Goal: Check status

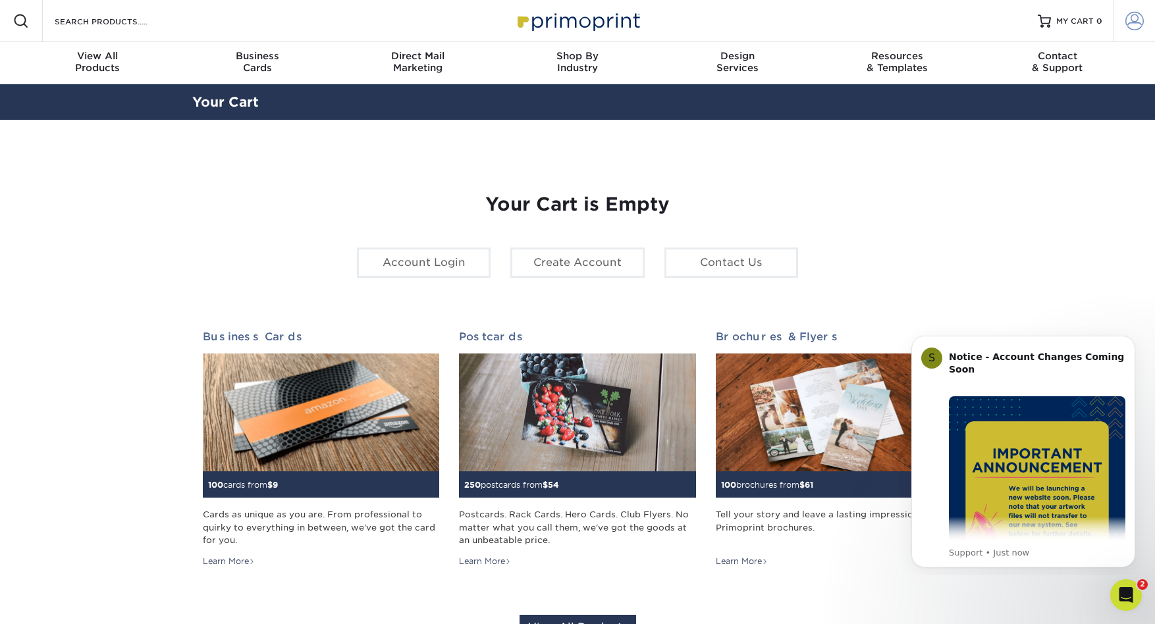
click at [1126, 16] on span at bounding box center [1134, 21] width 18 height 18
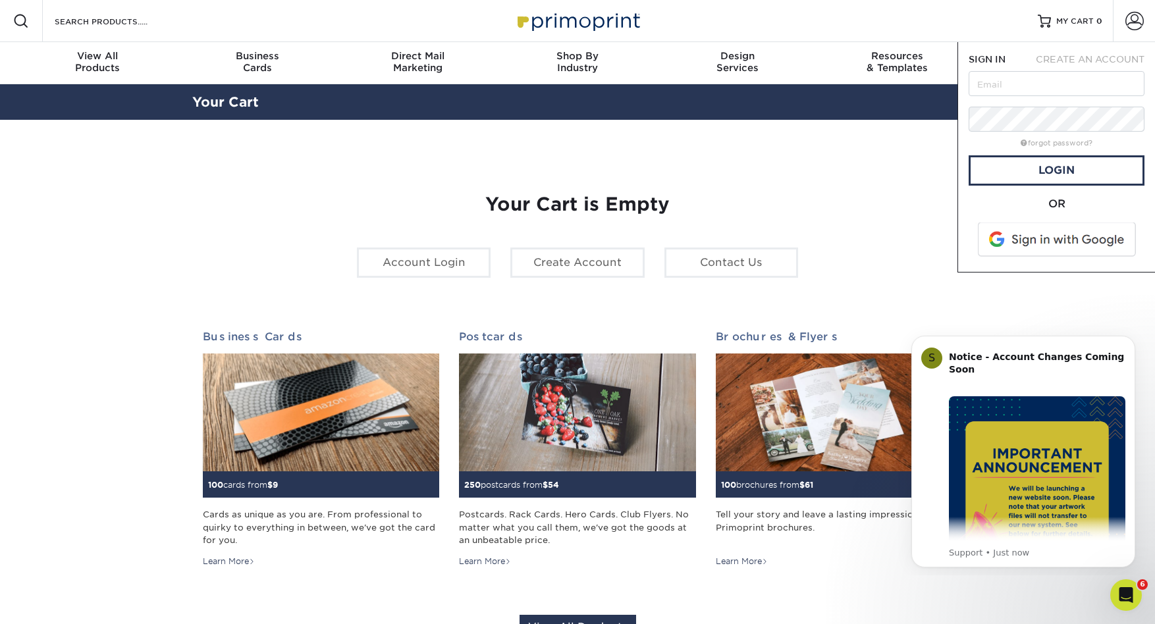
click at [1069, 240] on span at bounding box center [1058, 240] width 168 height 34
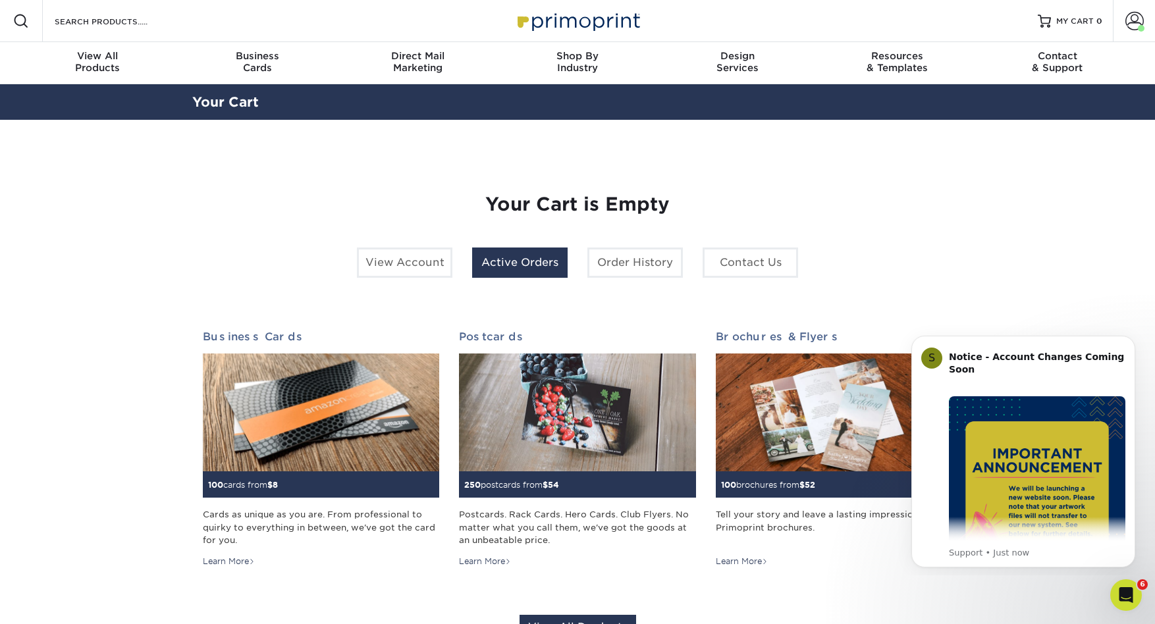
click at [524, 258] on link "Active Orders" at bounding box center [519, 263] width 95 height 30
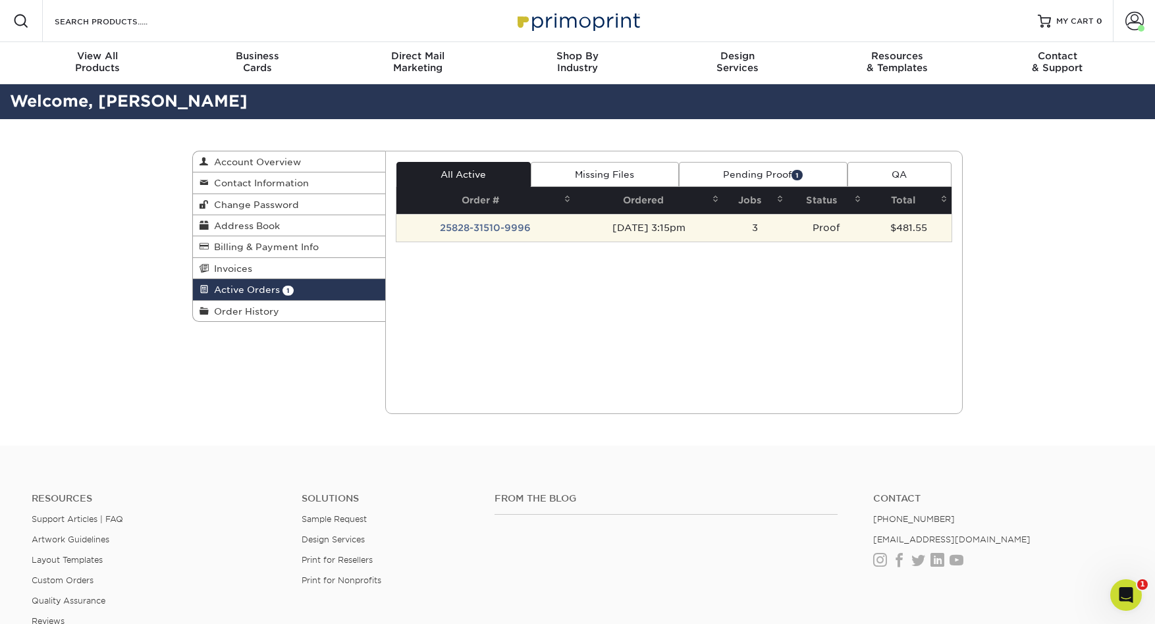
click at [494, 234] on td "25828-31510-9996" at bounding box center [485, 228] width 178 height 28
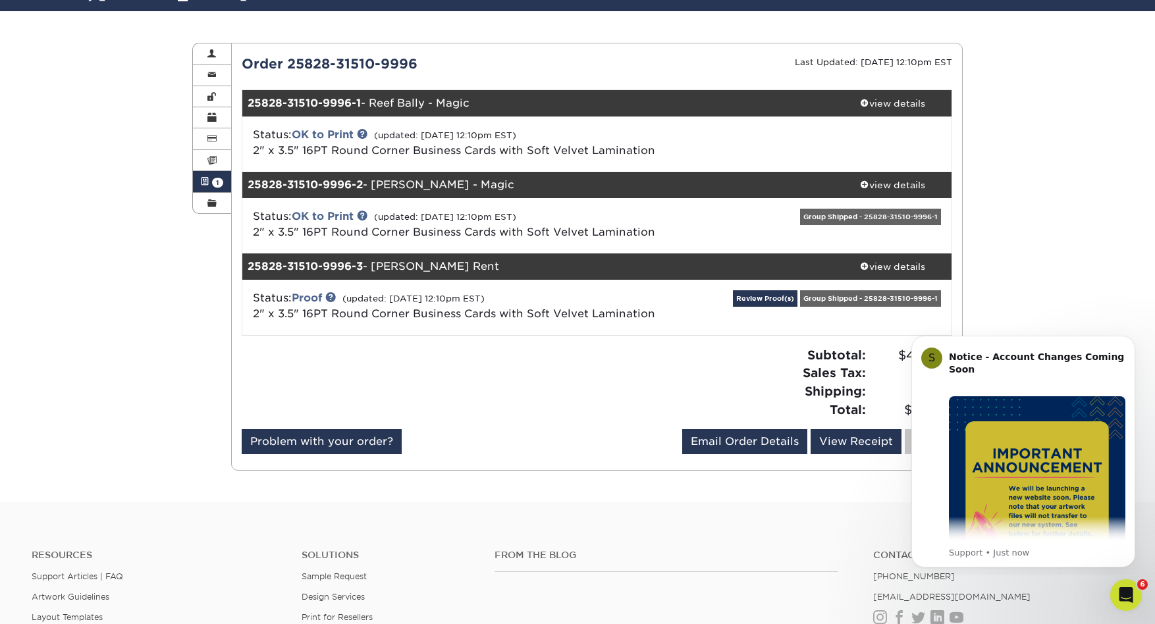
scroll to position [110, 0]
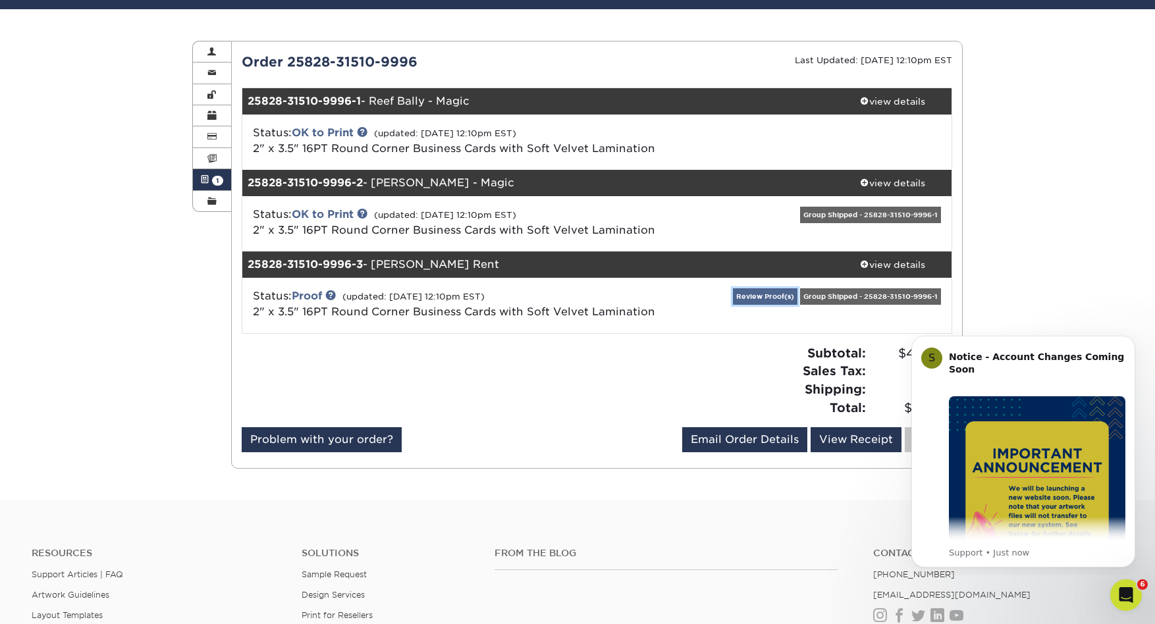
click at [770, 296] on link "Review Proof(s)" at bounding box center [765, 296] width 65 height 16
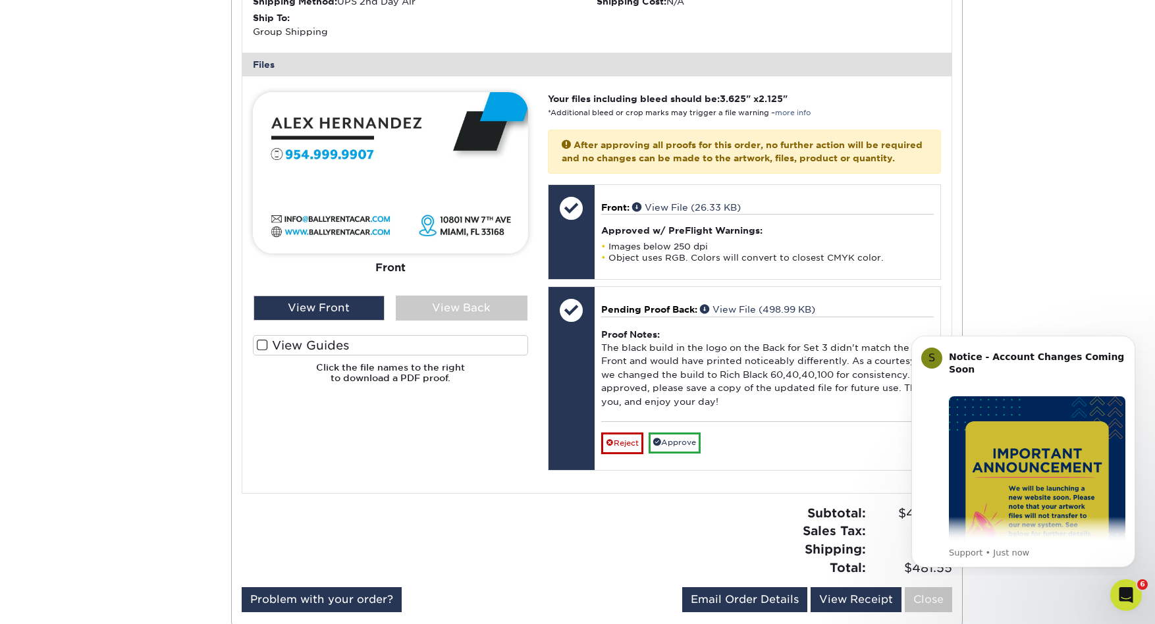
scroll to position [631, 0]
click at [465, 310] on div "View Back" at bounding box center [462, 307] width 132 height 25
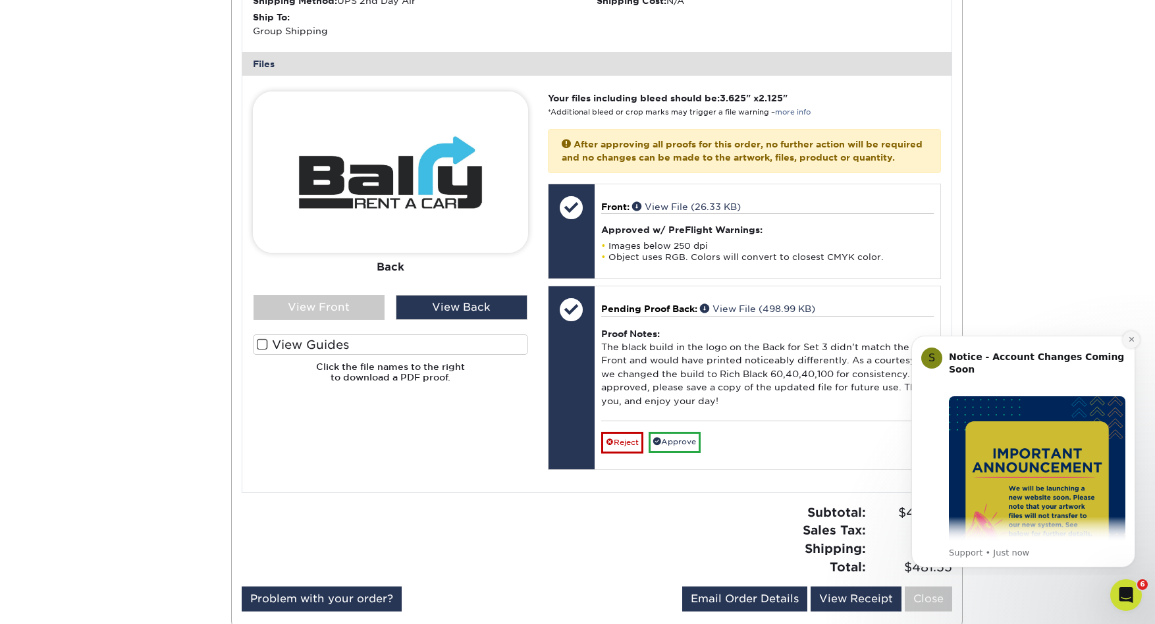
click at [1134, 337] on icon "Dismiss notification" at bounding box center [1131, 339] width 7 height 7
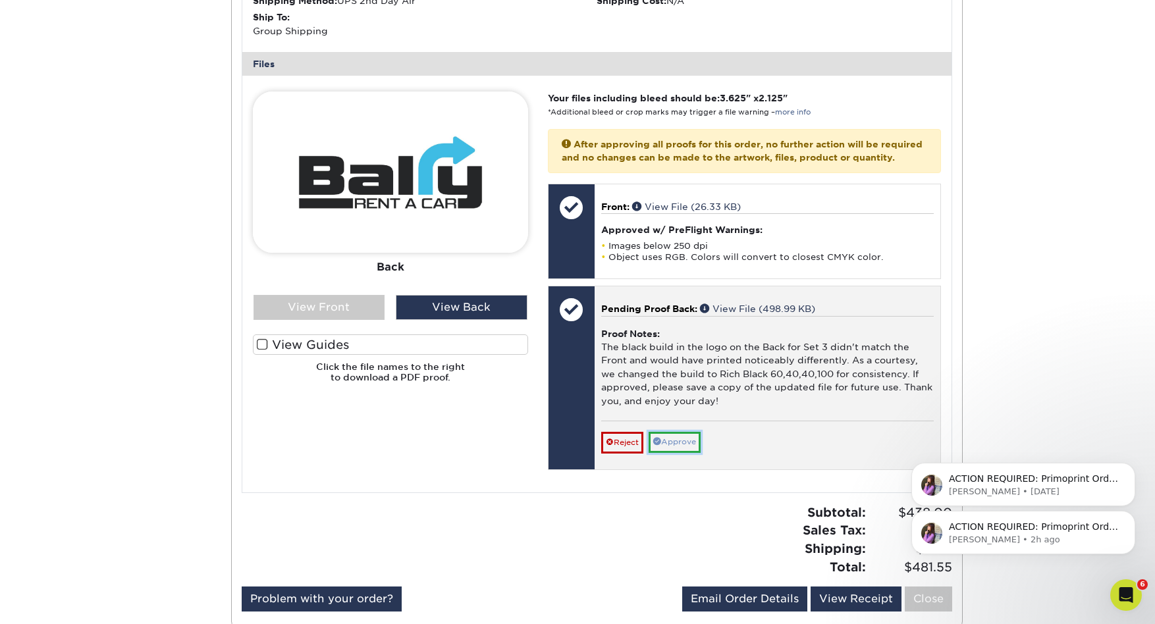
click at [685, 452] on link "Approve" at bounding box center [675, 442] width 52 height 20
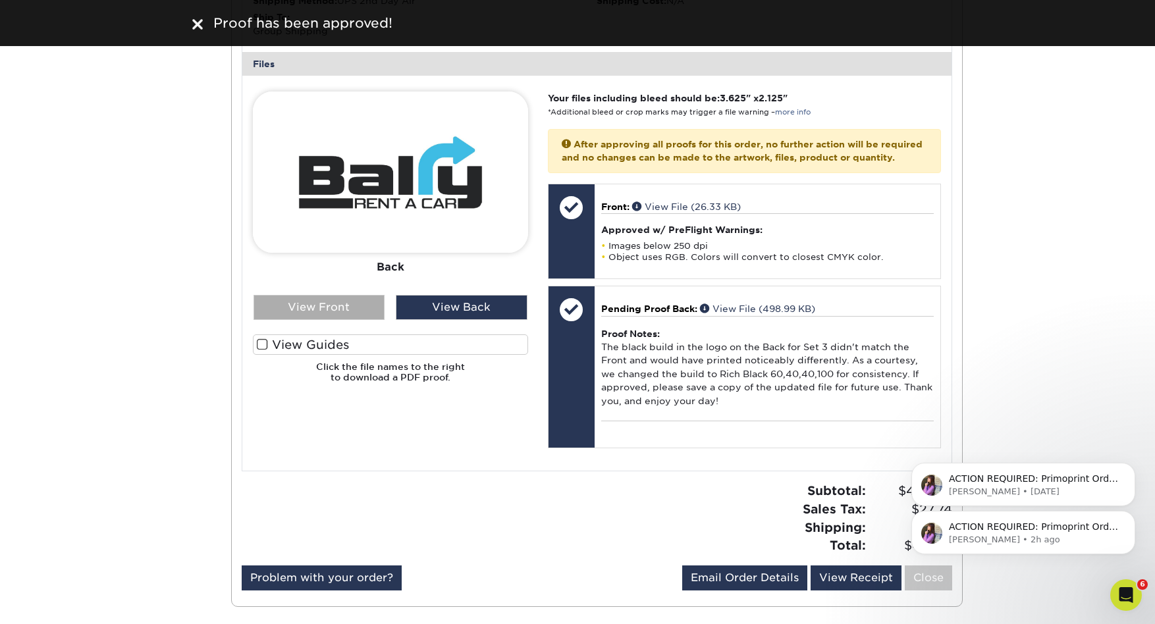
click at [322, 304] on div "View Front" at bounding box center [319, 307] width 132 height 25
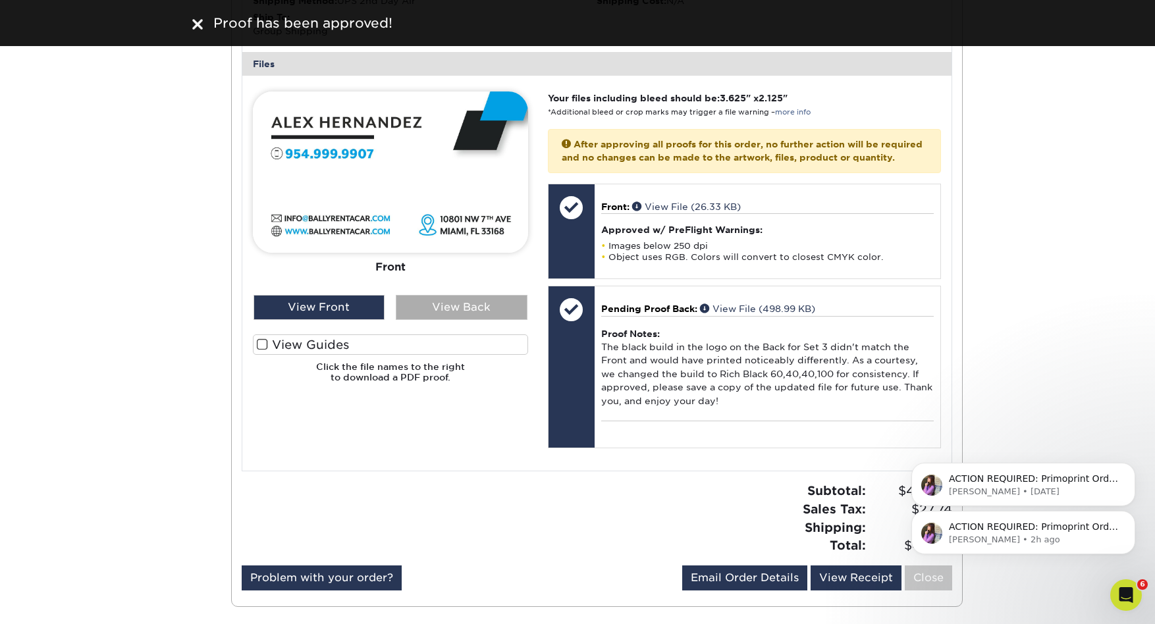
click at [444, 303] on div "View Back" at bounding box center [462, 307] width 132 height 25
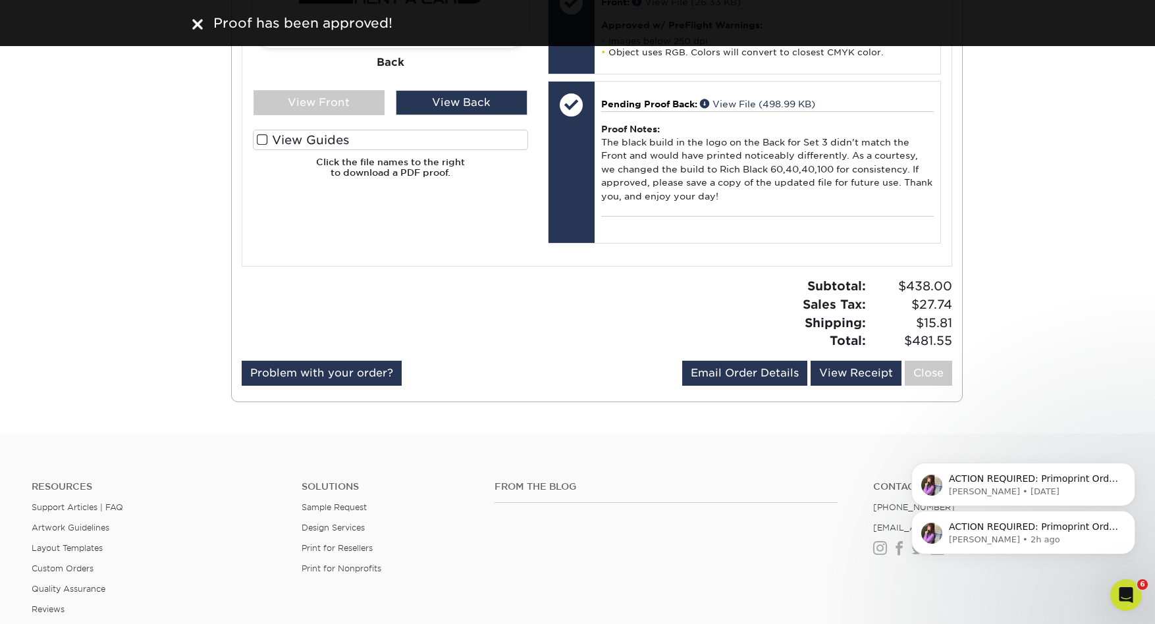
scroll to position [838, 0]
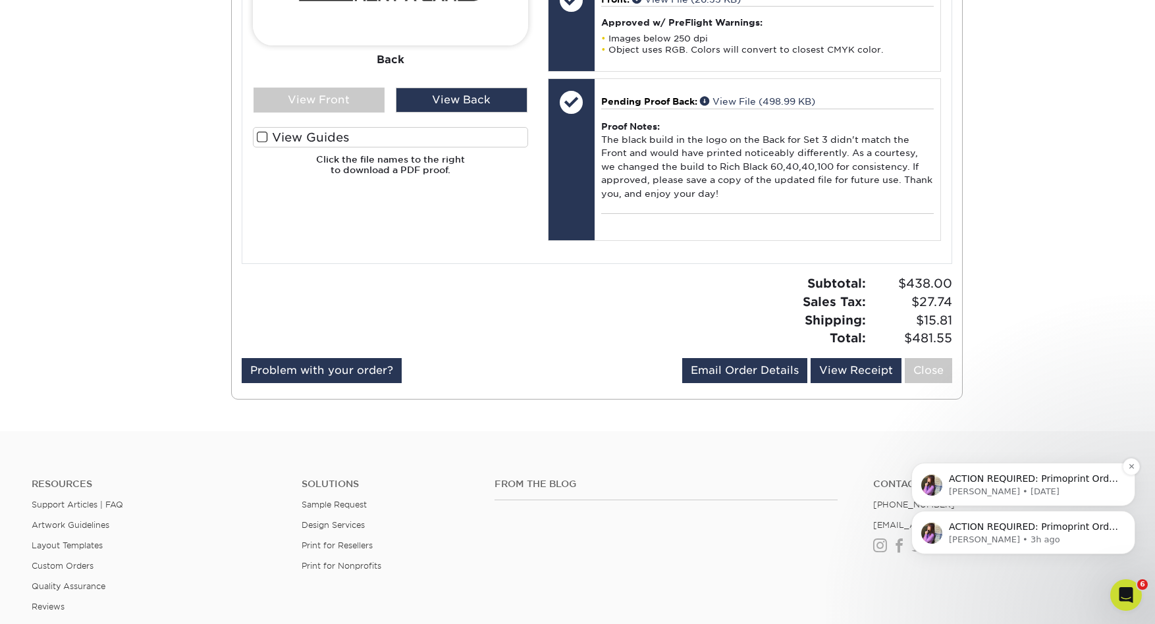
click at [1032, 481] on p "ACTION REQUIRED: Primoprint Order 25828-31510-9996 Thank you for placing your p…" at bounding box center [1034, 479] width 170 height 13
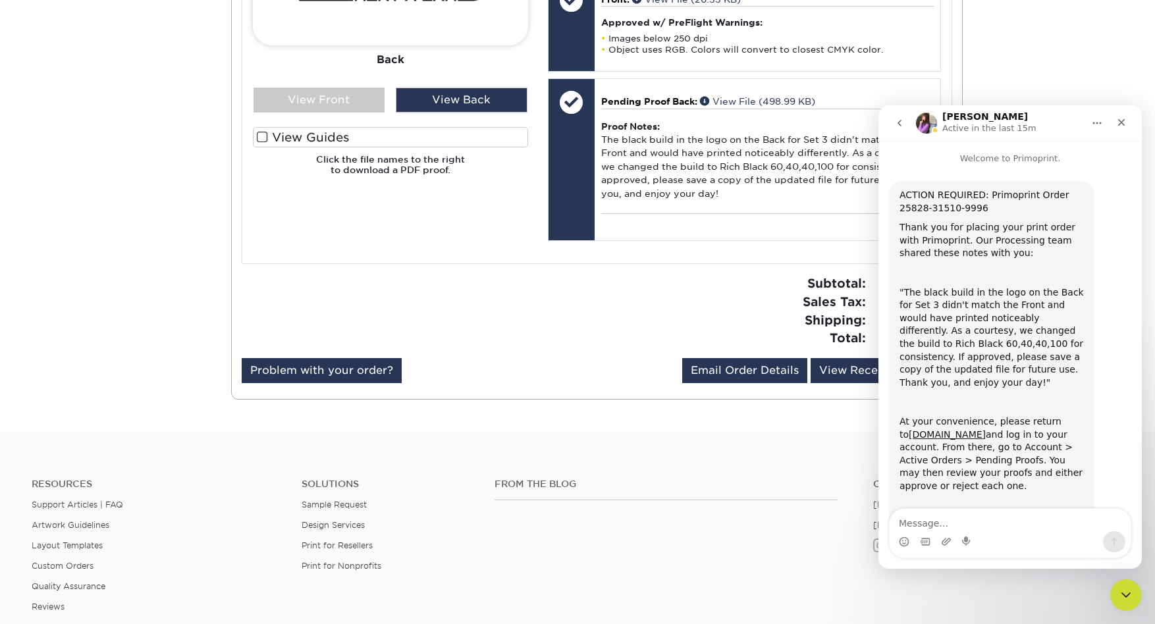
scroll to position [122, 0]
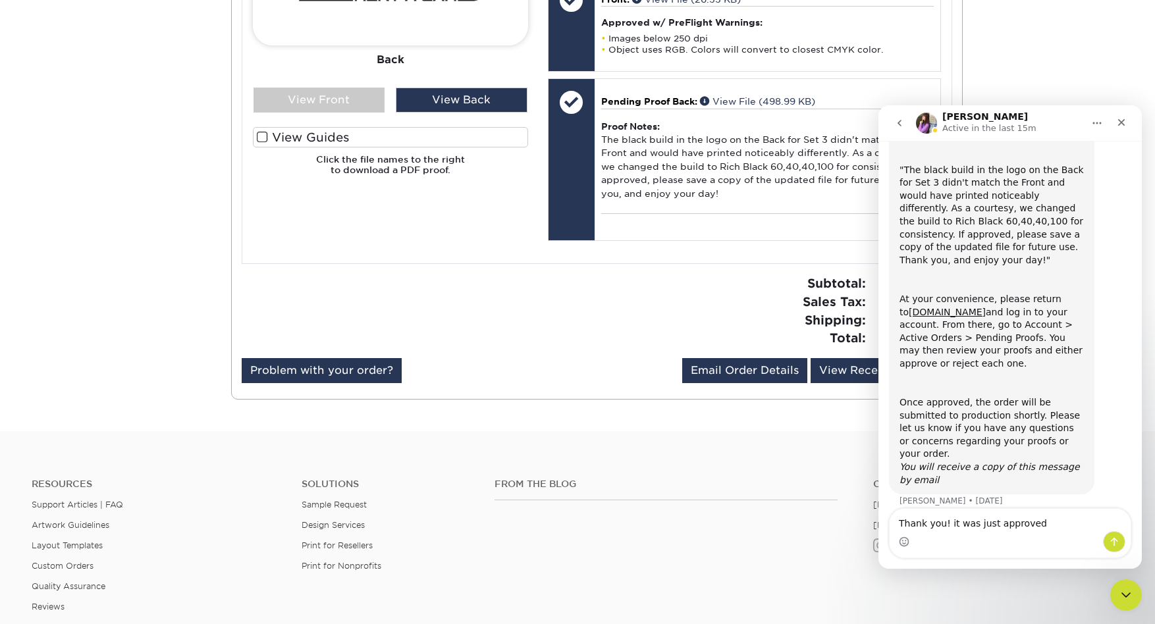
type textarea "Thank you! it was just approved"
click at [1115, 541] on icon "Send a message…" at bounding box center [1114, 542] width 11 height 11
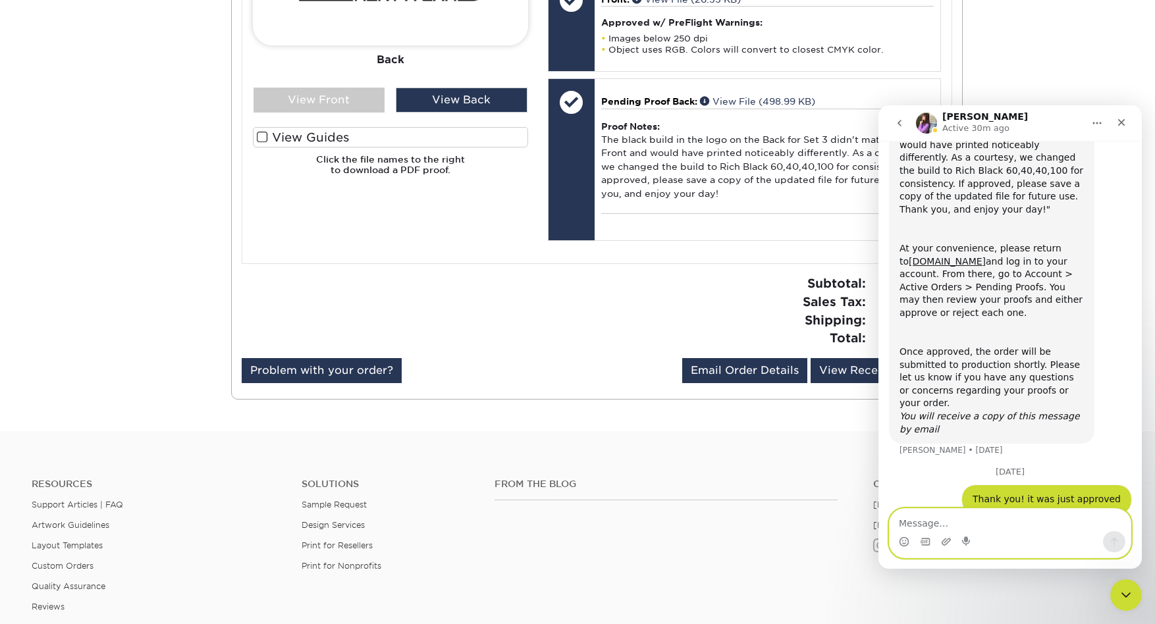
scroll to position [180, 0]
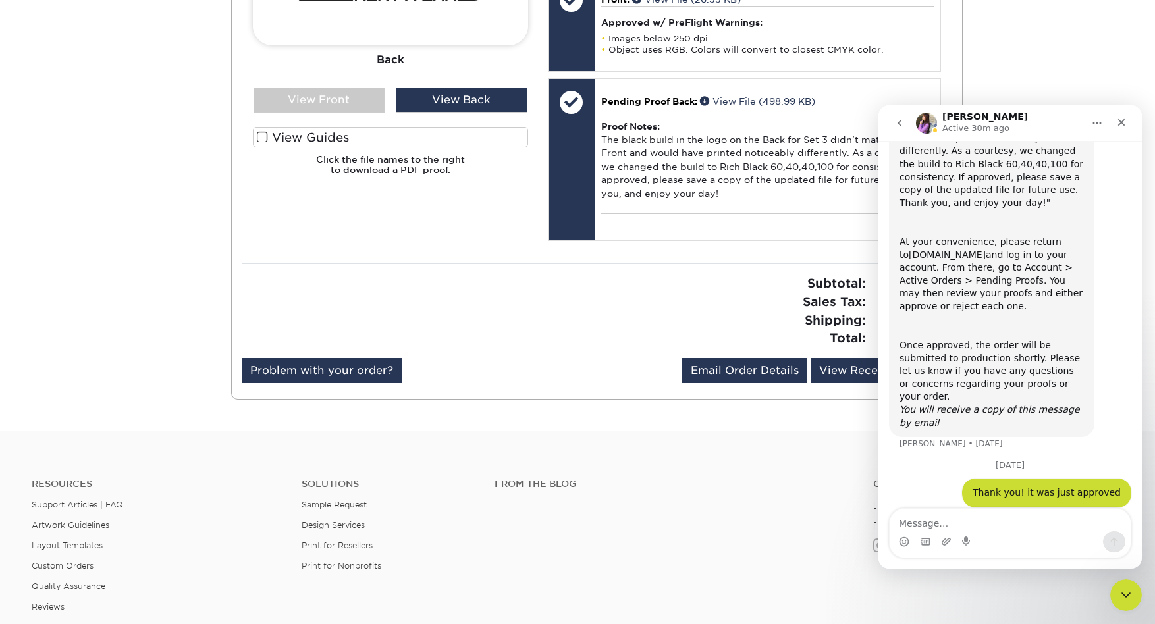
click at [1088, 141] on div "[PERSON_NAME] Active 30m ago Welcome to Primoprint. ACTION REQUIRED: Primoprint…" at bounding box center [1009, 337] width 263 height 464
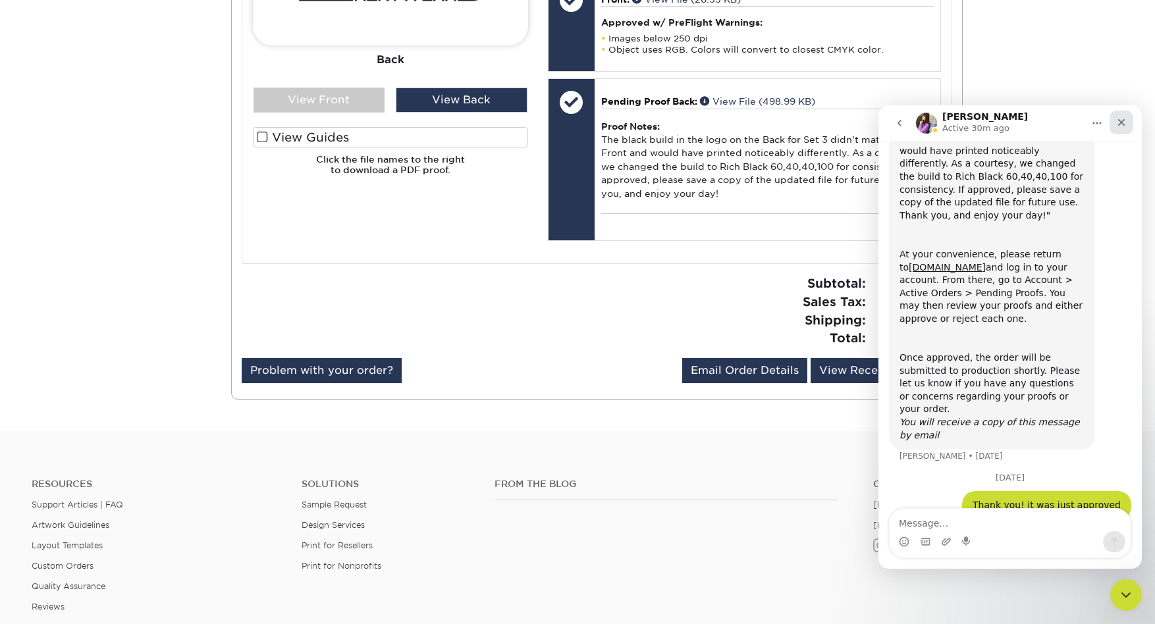
click at [1121, 120] on icon "Close" at bounding box center [1121, 122] width 11 height 11
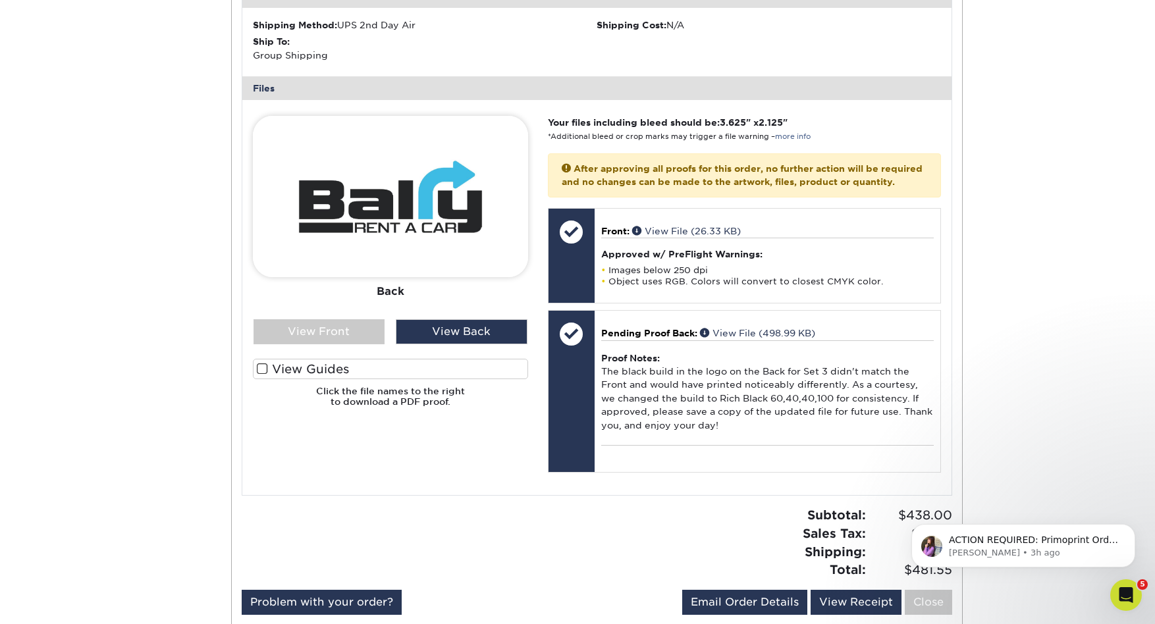
scroll to position [0, 0]
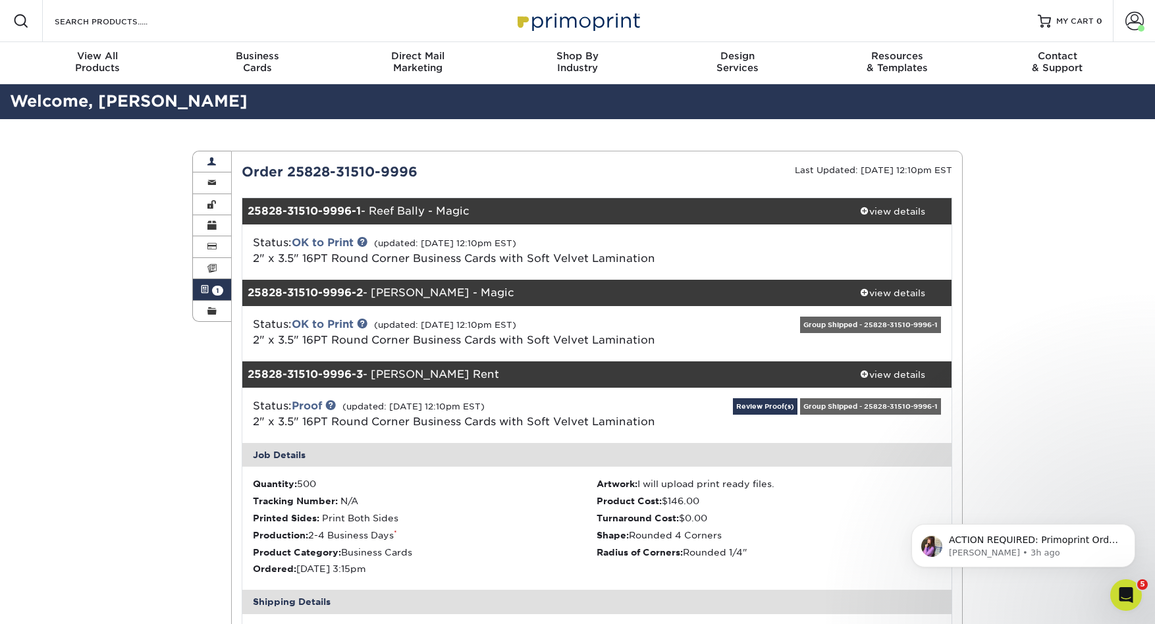
click at [205, 159] on link "Account Overview" at bounding box center [212, 161] width 38 height 21
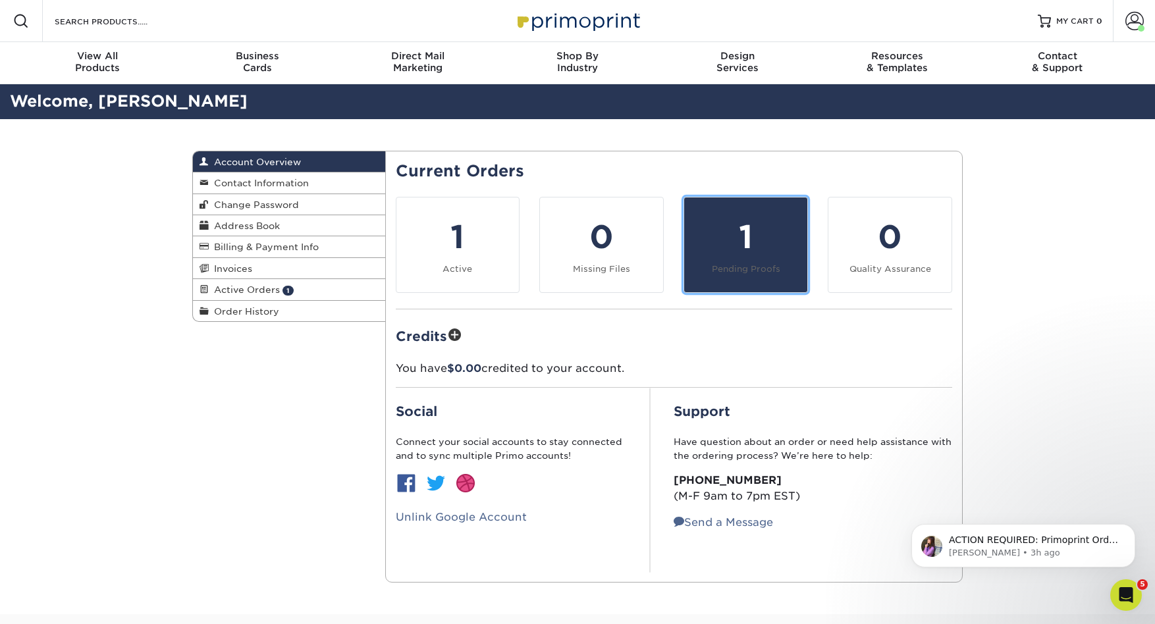
click at [715, 232] on div "1" at bounding box center [745, 236] width 107 height 47
